Goal: Task Accomplishment & Management: Complete application form

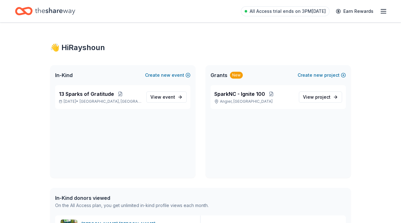
scroll to position [148, 0]
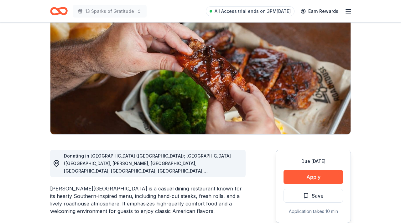
scroll to position [61, 0]
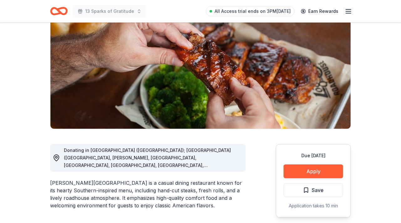
click at [202, 164] on span "Donating in [GEOGRAPHIC_DATA] ([GEOGRAPHIC_DATA]); [GEOGRAPHIC_DATA] ([GEOGRAPH…" at bounding box center [147, 172] width 167 height 50
click at [218, 166] on span "Donating in [GEOGRAPHIC_DATA] ([GEOGRAPHIC_DATA]); [GEOGRAPHIC_DATA] ([GEOGRAPH…" at bounding box center [147, 172] width 167 height 50
click at [55, 12] on icon "Home" at bounding box center [59, 11] width 18 height 15
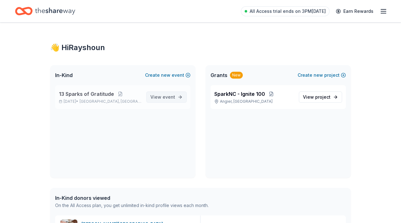
click at [174, 100] on span "View event" at bounding box center [162, 97] width 25 height 8
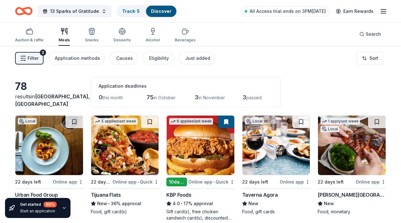
click at [157, 12] on link "Discover" at bounding box center [161, 10] width 20 height 5
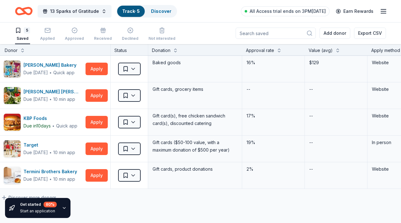
scroll to position [0, 12]
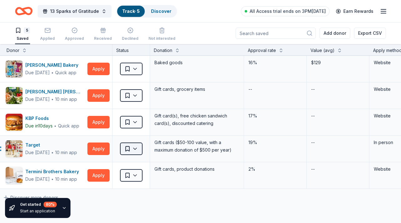
click at [134, 151] on html "13 Sparks of Gratitude Track · 5 Discover All Access trial ends on 3PM[DATE] Ea…" at bounding box center [200, 111] width 401 height 223
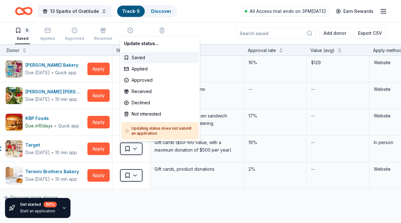
click at [103, 151] on html "13 Sparks of Gratitude Track · 5 Discover All Access trial ends on 3PM[DATE] Ea…" at bounding box center [200, 111] width 401 height 223
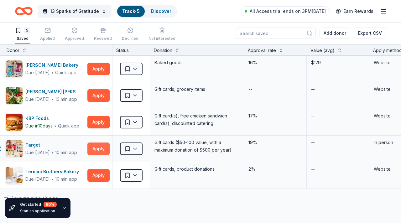
click at [103, 151] on button "Apply" at bounding box center [98, 148] width 22 height 13
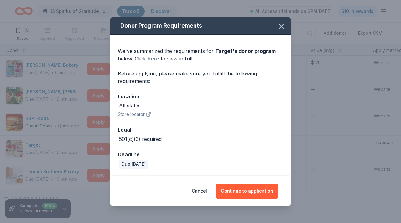
click at [155, 60] on link "here" at bounding box center [153, 59] width 12 height 8
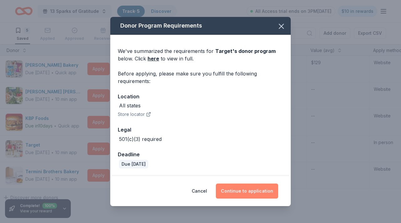
click at [251, 193] on button "Continue to application" at bounding box center [247, 190] width 62 height 15
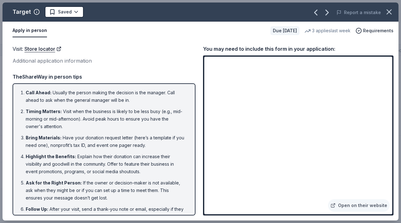
scroll to position [18, 0]
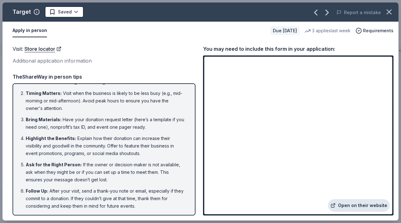
click at [342, 207] on link "Open on their website" at bounding box center [359, 205] width 62 height 13
